Goal: Information Seeking & Learning: Learn about a topic

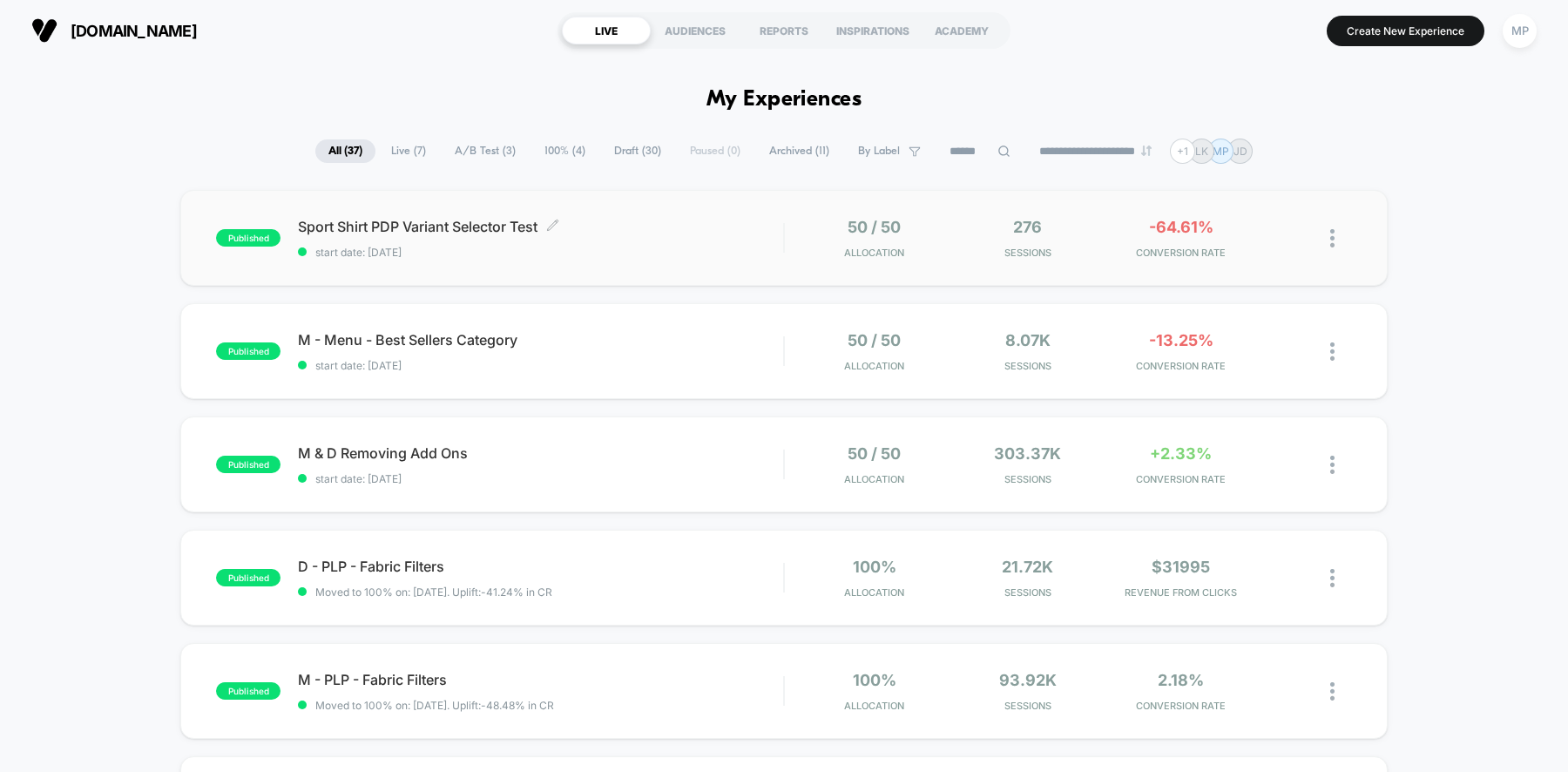
click at [658, 238] on div "Sport Shirt PDP Variant Selector Test Click to edit experience details Click to…" at bounding box center [540, 239] width 486 height 41
click at [658, 347] on span "M - Menu - Best Sellers Category Click to edit experience details" at bounding box center [540, 340] width 486 height 18
